Goal: Communication & Community: Answer question/provide support

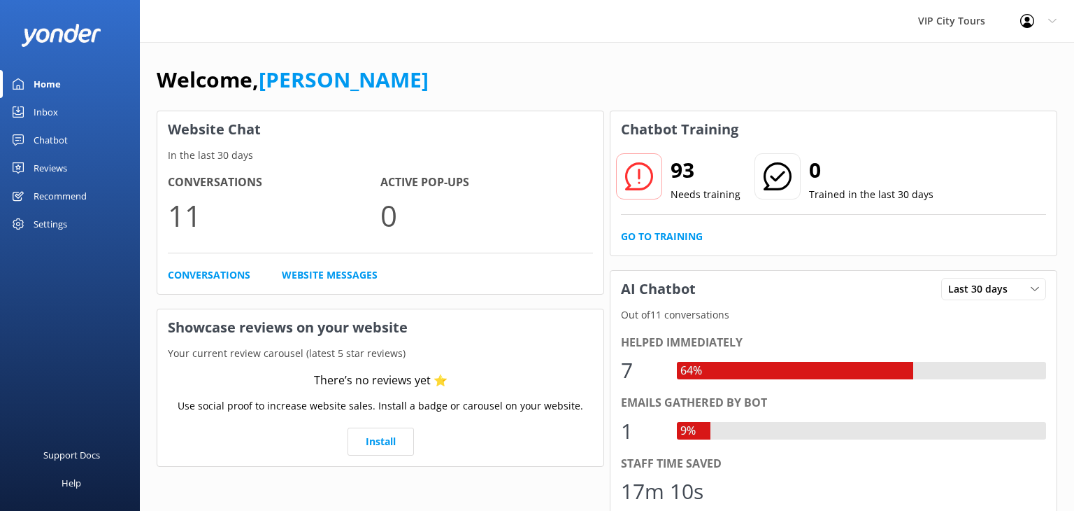
click at [52, 113] on div "Inbox" at bounding box center [46, 112] width 24 height 28
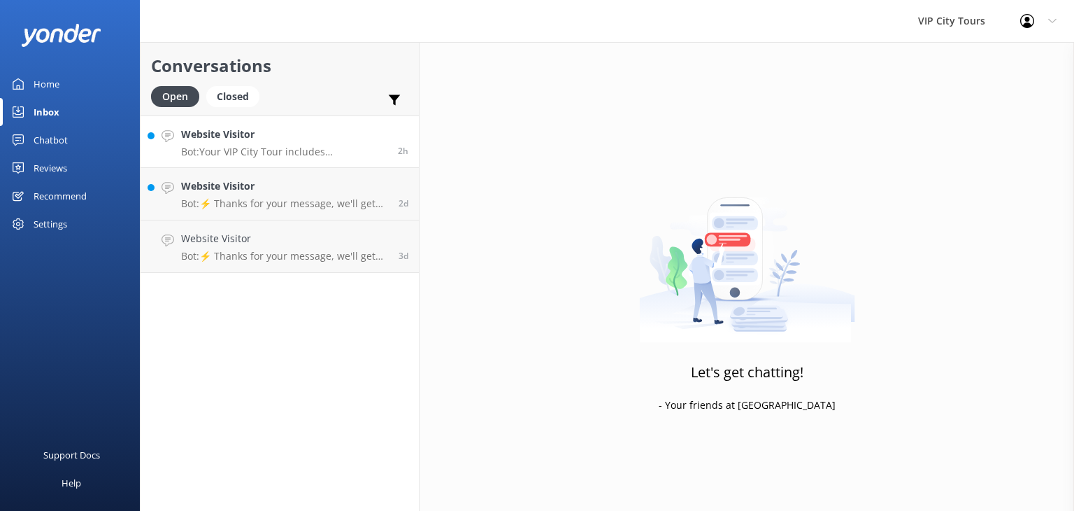
click at [311, 141] on h4 "Website Visitor" at bounding box center [284, 134] width 206 height 15
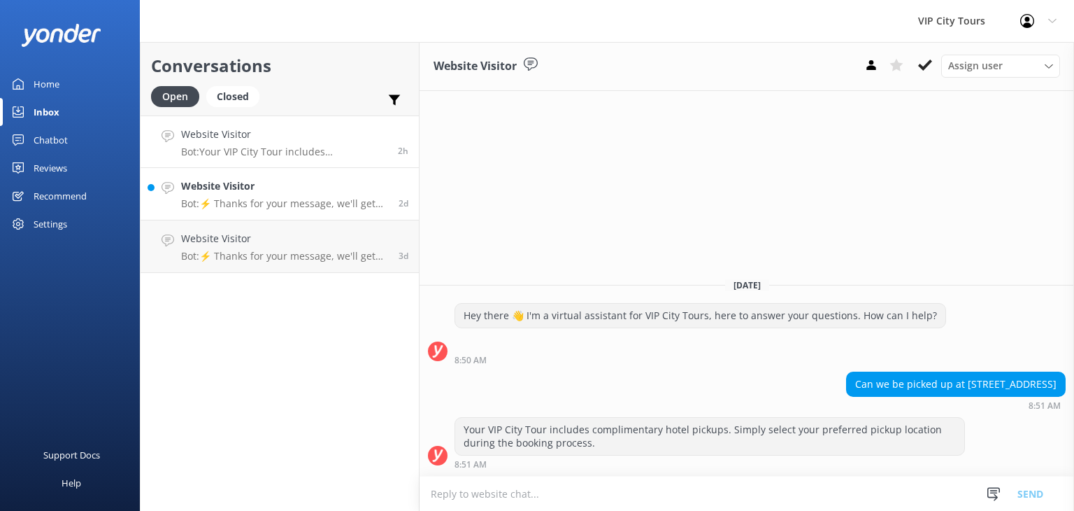
click at [340, 201] on p "Bot: ⚡ Thanks for your message, we'll get back to you as soon as we can. You're…" at bounding box center [284, 203] width 207 height 13
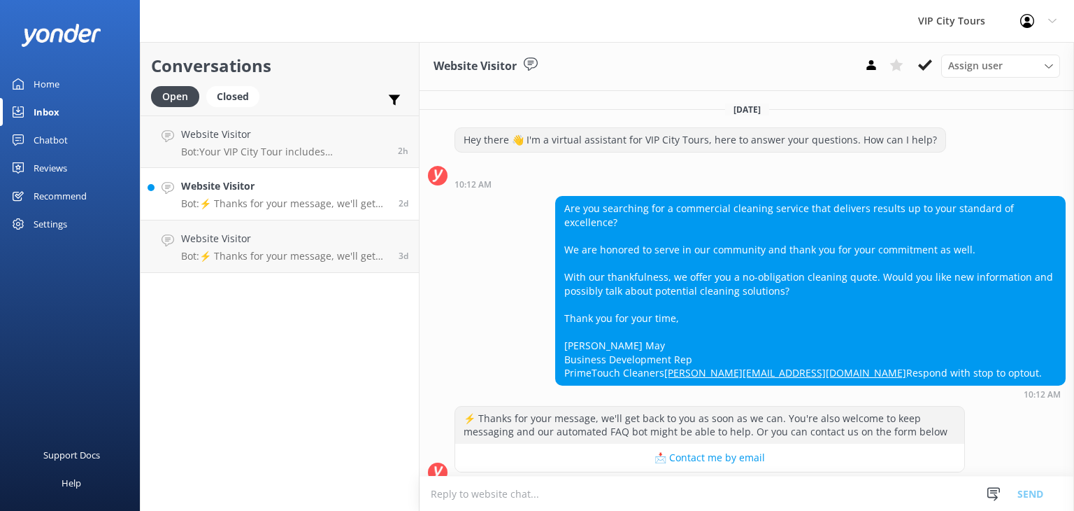
scroll to position [43, 0]
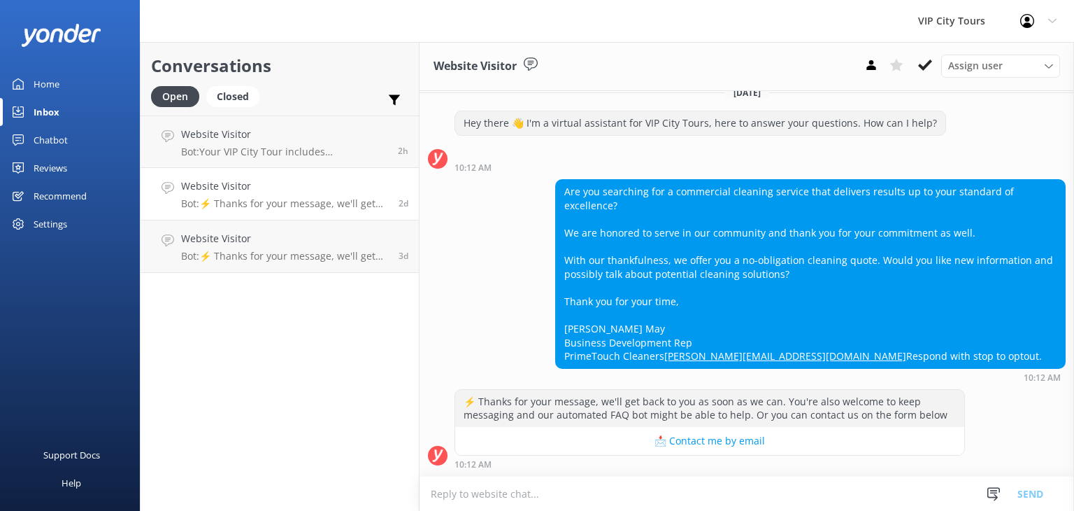
click at [43, 78] on div "Home" at bounding box center [47, 84] width 26 height 28
